Goal: Feedback & Contribution: Contribute content

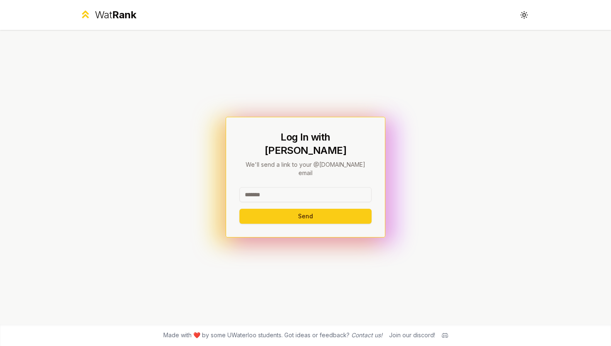
click at [263, 187] on input at bounding box center [305, 194] width 132 height 15
type input "********"
click at [279, 209] on button "Send" at bounding box center [305, 216] width 132 height 15
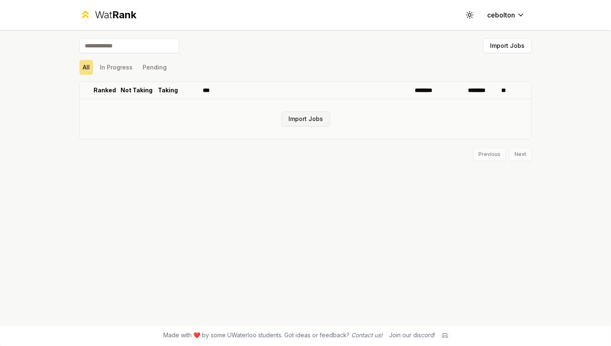
click at [297, 121] on button "Import Jobs" at bounding box center [305, 118] width 49 height 15
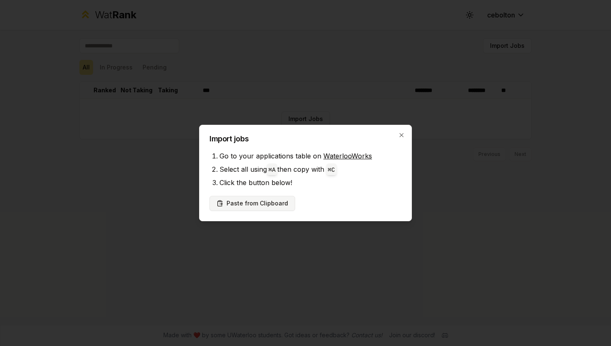
click at [277, 201] on button "Paste from Clipboard" at bounding box center [252, 203] width 86 height 15
click at [263, 202] on button "Paste from Clipboard" at bounding box center [252, 203] width 86 height 15
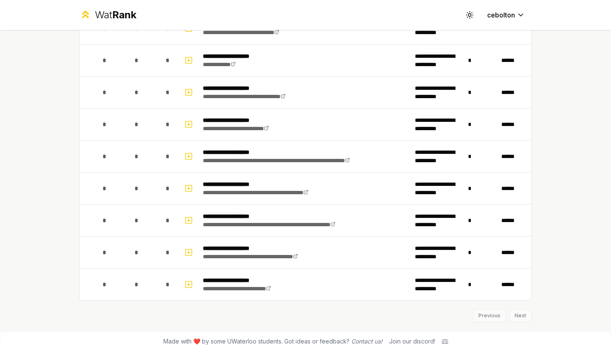
scroll to position [1030, 0]
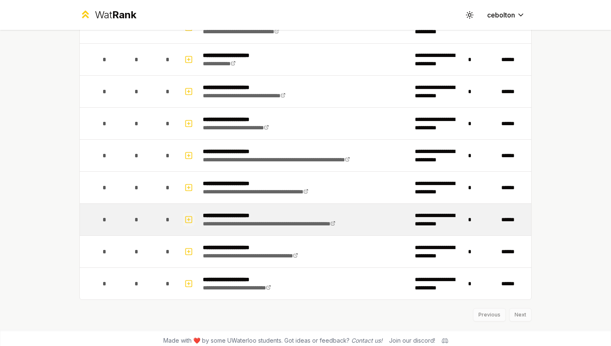
click at [187, 218] on icon "button" at bounding box center [188, 219] width 8 height 10
select select
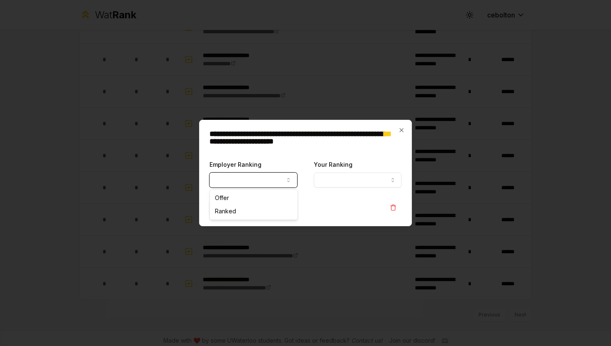
click at [280, 179] on button "Employer Ranking" at bounding box center [253, 179] width 88 height 15
select select "******"
click at [403, 130] on icon "button" at bounding box center [401, 130] width 7 height 7
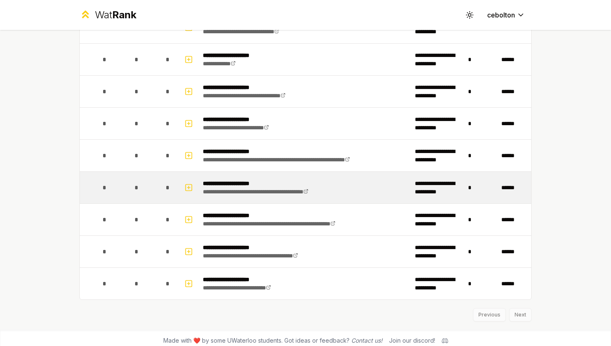
click at [192, 194] on button "button" at bounding box center [189, 188] width 12 height 14
select select
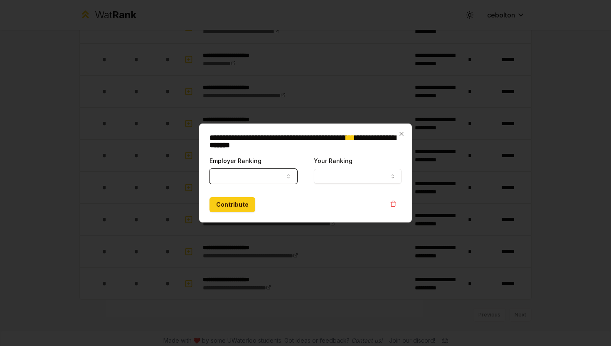
click at [243, 178] on button "Employer Ranking" at bounding box center [253, 176] width 88 height 15
select select "*****"
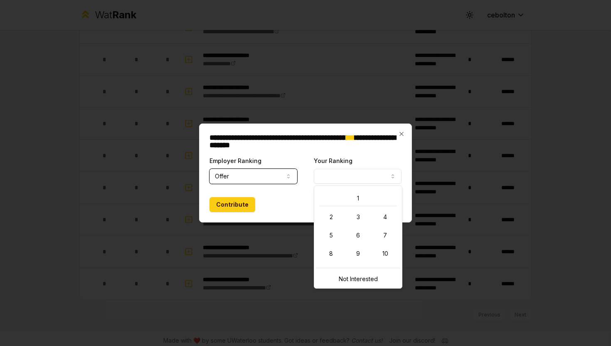
click at [338, 170] on button "Your Ranking" at bounding box center [358, 176] width 88 height 15
select select "**********"
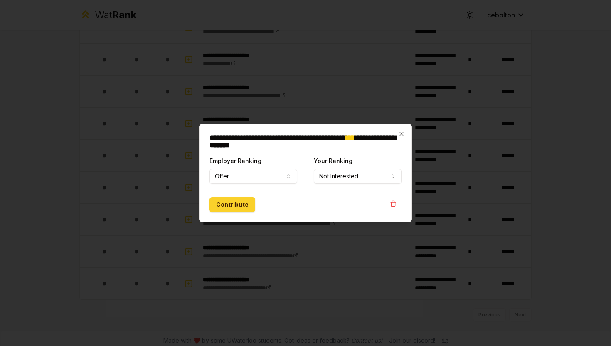
click at [224, 207] on button "Contribute" at bounding box center [232, 204] width 46 height 15
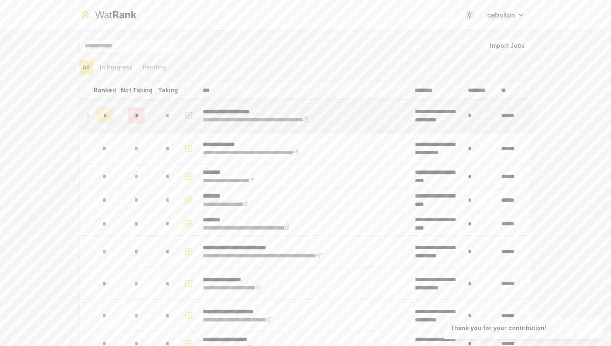
click at [88, 118] on icon at bounding box center [88, 116] width 7 height 10
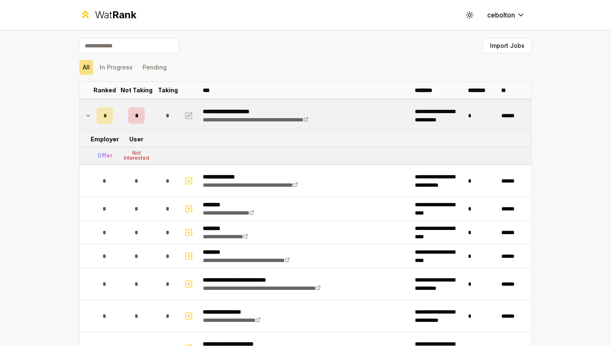
click at [88, 118] on icon at bounding box center [88, 116] width 7 height 10
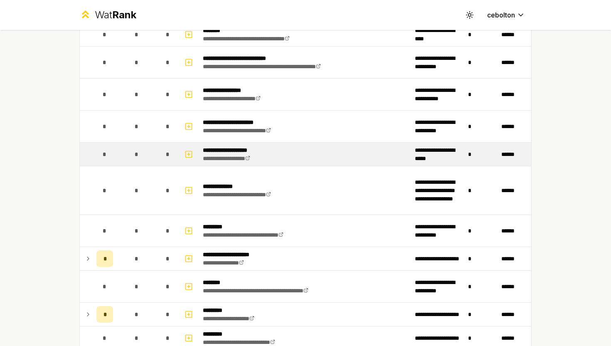
scroll to position [191, 0]
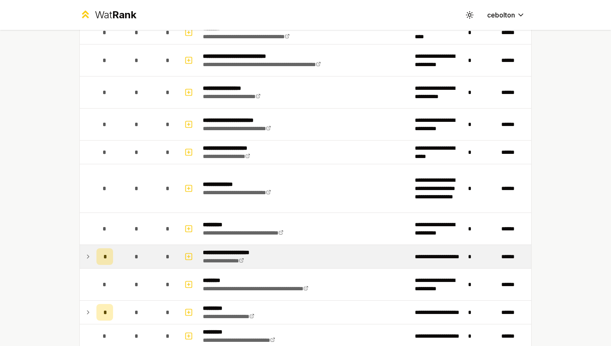
click at [95, 257] on td "*" at bounding box center [104, 256] width 23 height 23
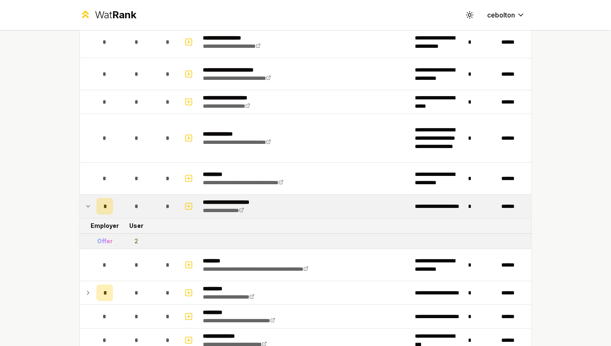
scroll to position [239, 0]
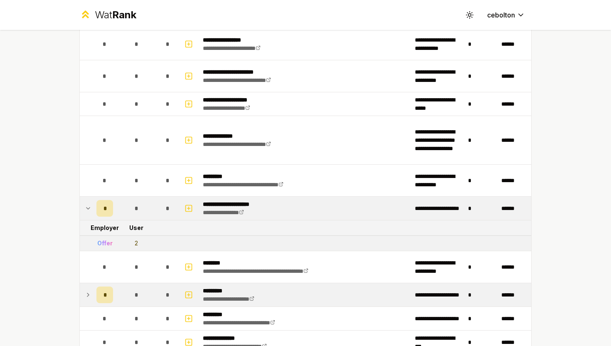
click at [85, 295] on icon at bounding box center [88, 295] width 7 height 10
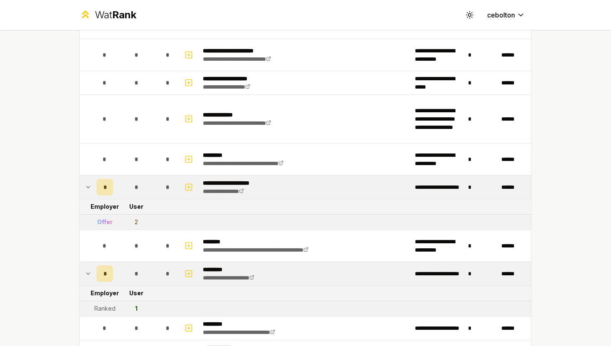
scroll to position [266, 0]
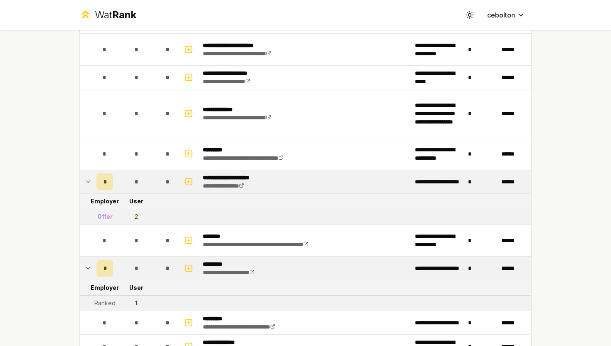
click at [86, 268] on icon at bounding box center [88, 268] width 7 height 10
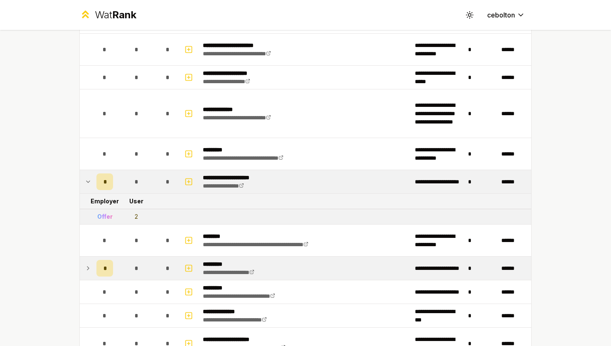
click at [86, 182] on icon at bounding box center [88, 182] width 7 height 10
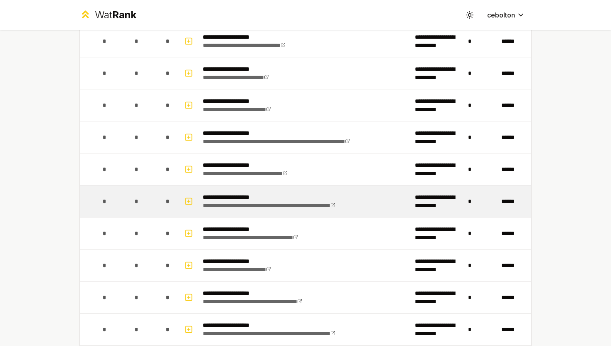
scroll to position [538, 0]
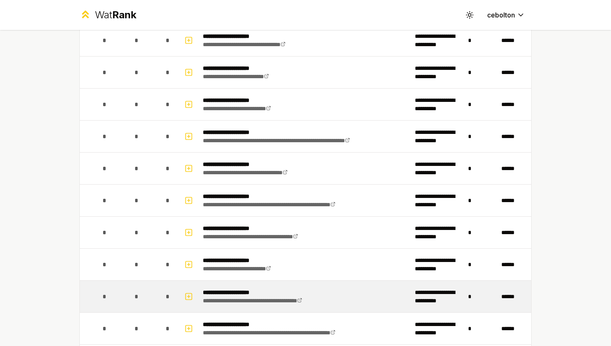
click at [104, 296] on span "*" at bounding box center [105, 296] width 4 height 8
click at [186, 297] on icon "button" at bounding box center [188, 296] width 8 height 10
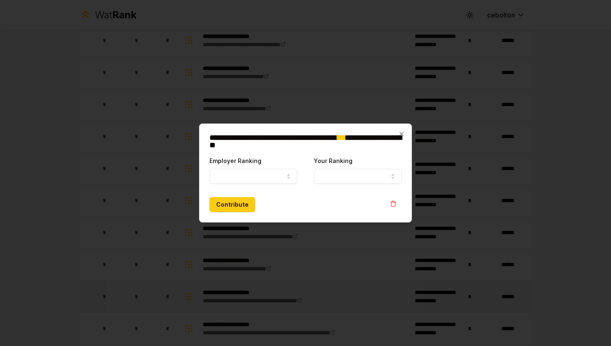
select select
click at [242, 178] on button "Employer Ranking" at bounding box center [253, 176] width 88 height 15
select select "*****"
click at [332, 166] on div "**********" at bounding box center [358, 169] width 88 height 28
click at [332, 173] on button "Your Ranking" at bounding box center [358, 176] width 88 height 15
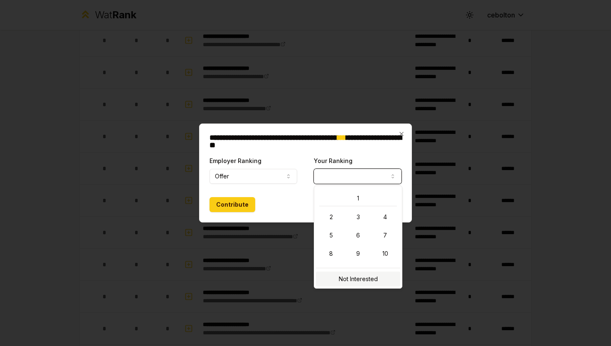
select select "**********"
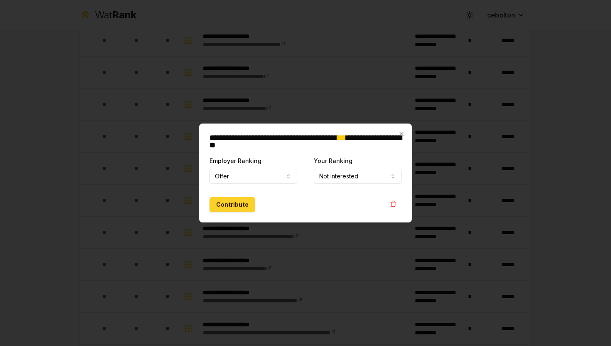
click at [226, 206] on button "Contribute" at bounding box center [232, 204] width 46 height 15
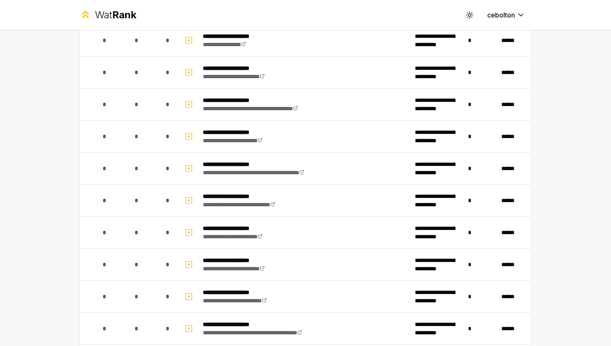
scroll to position [1036, 0]
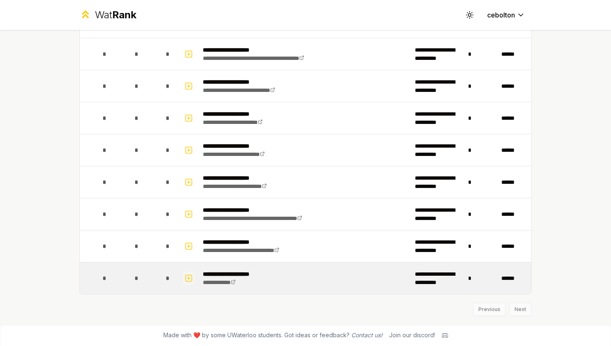
click at [192, 278] on rect "button" at bounding box center [189, 278] width 6 height 6
select select
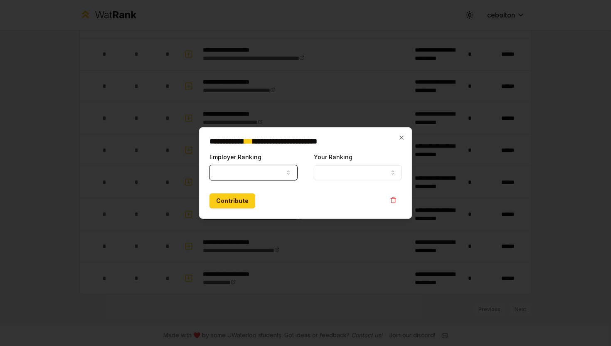
click at [227, 169] on button "Employer Ranking" at bounding box center [253, 172] width 88 height 15
select select "*****"
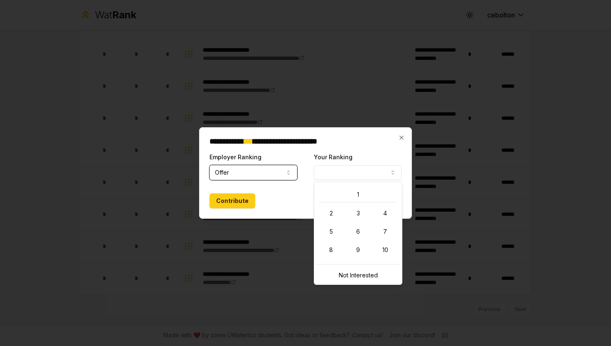
click at [338, 174] on button "Your Ranking" at bounding box center [358, 172] width 88 height 15
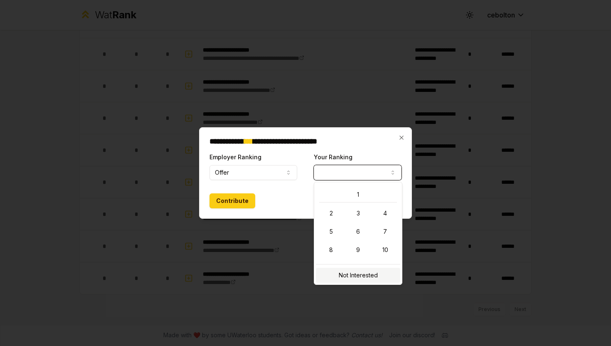
select select "**********"
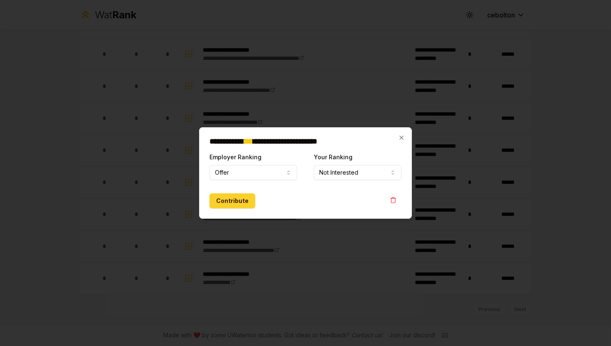
click at [233, 205] on button "Contribute" at bounding box center [232, 200] width 46 height 15
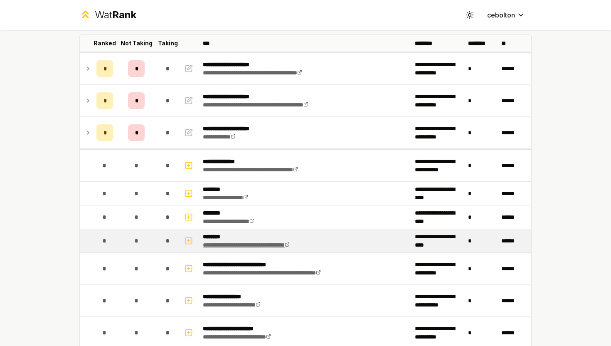
scroll to position [47, 0]
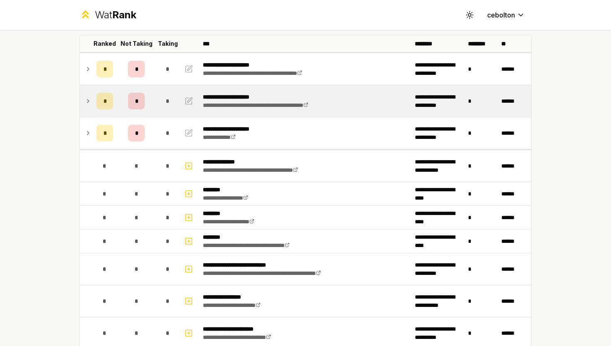
click at [84, 98] on td at bounding box center [86, 101] width 13 height 32
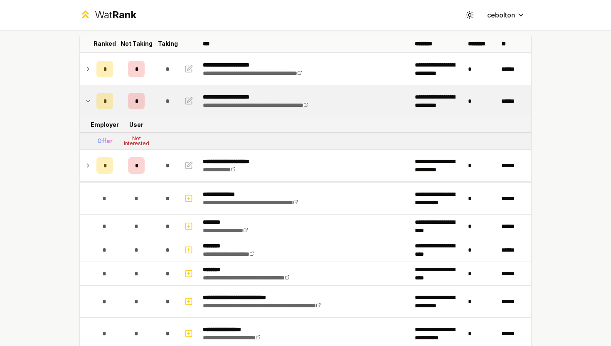
click at [142, 139] on div "Not Interested" at bounding box center [136, 141] width 33 height 10
click at [99, 143] on div "Offer" at bounding box center [104, 141] width 15 height 8
click at [97, 101] on div "*" at bounding box center [104, 101] width 17 height 17
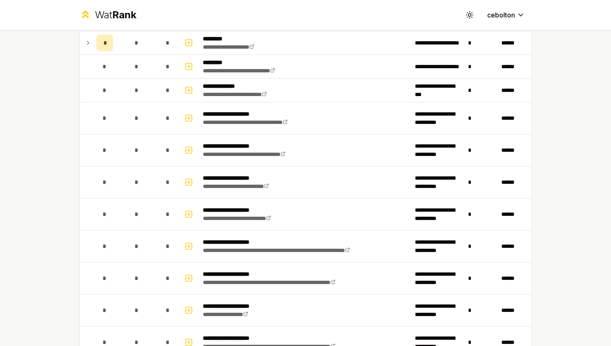
scroll to position [529, 0]
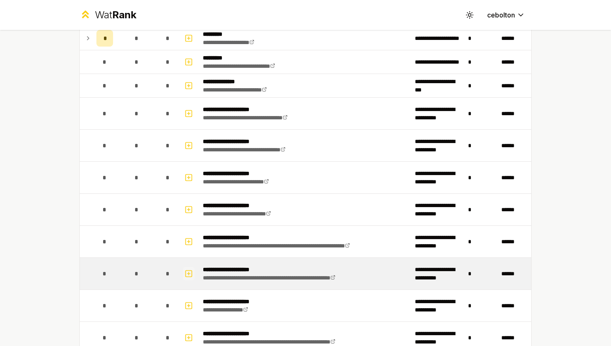
click at [190, 272] on icon "button" at bounding box center [188, 273] width 8 height 10
select select
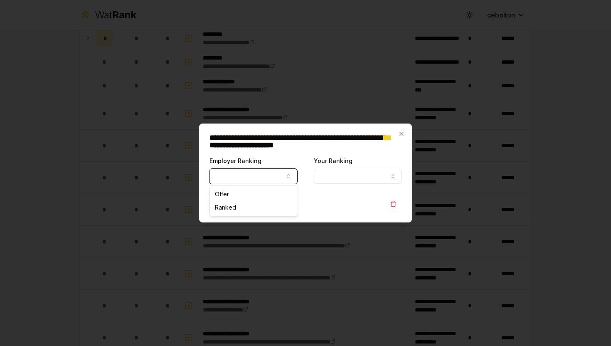
click at [256, 173] on button "Employer Ranking" at bounding box center [253, 176] width 88 height 15
select select "*****"
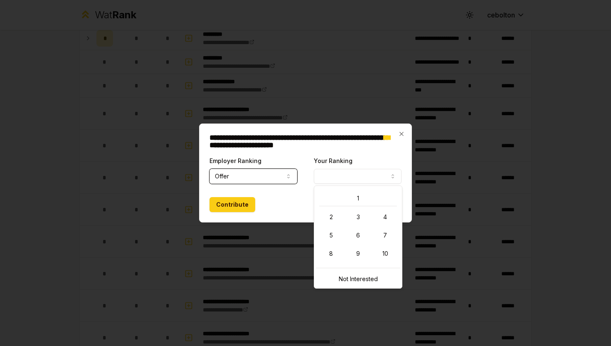
click at [338, 176] on button "Your Ranking" at bounding box center [358, 176] width 88 height 15
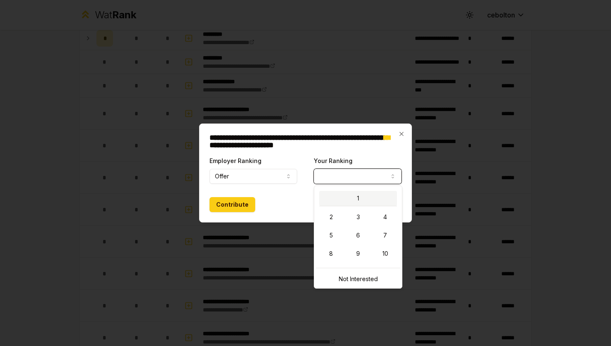
select select "*"
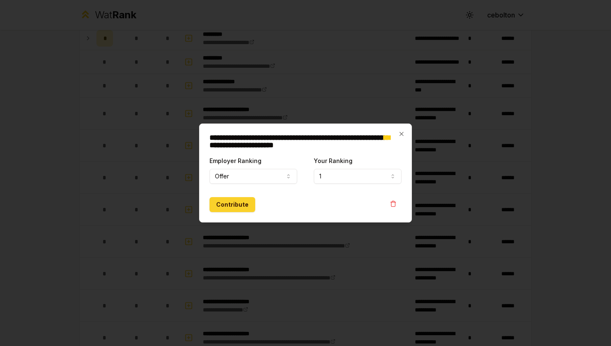
click at [243, 204] on button "Contribute" at bounding box center [232, 204] width 46 height 15
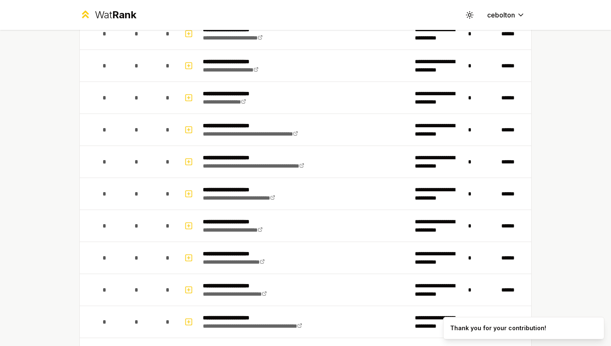
scroll to position [923, 0]
